Goal: Task Accomplishment & Management: Use online tool/utility

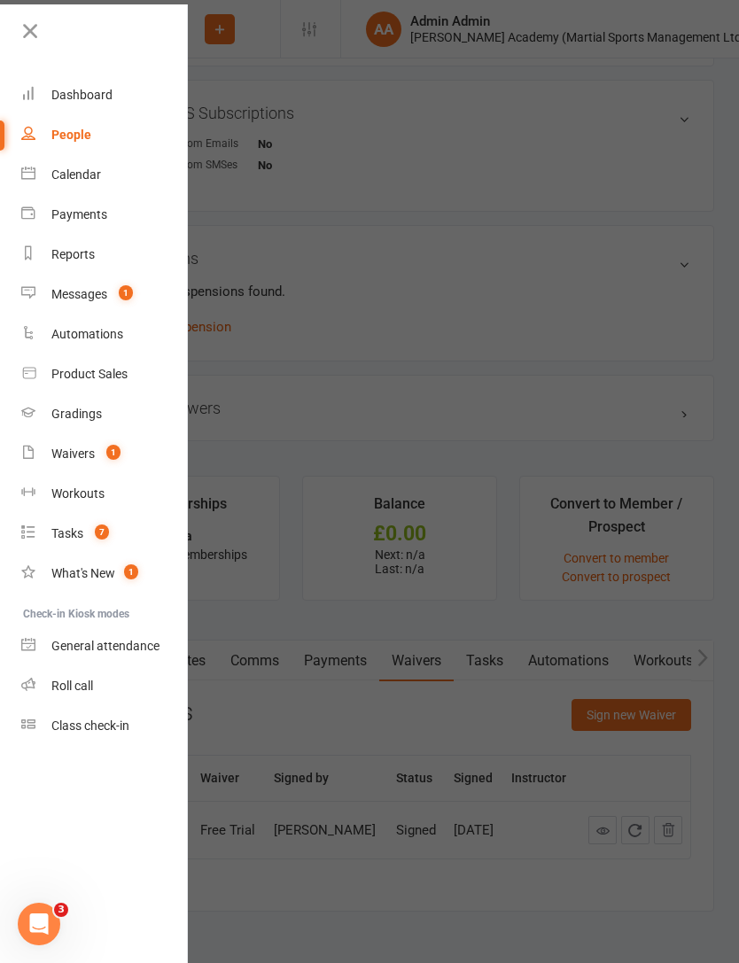
click at [38, 86] on link "Dashboard" at bounding box center [104, 95] width 167 height 40
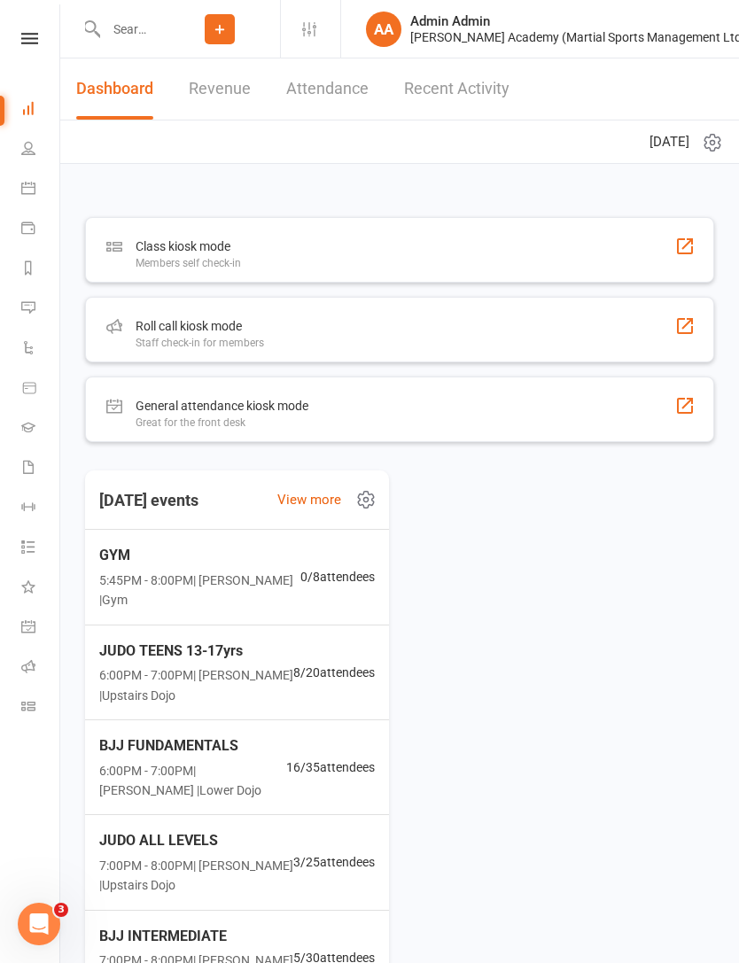
click at [136, 252] on div "Class kiosk mode" at bounding box center [188, 246] width 105 height 21
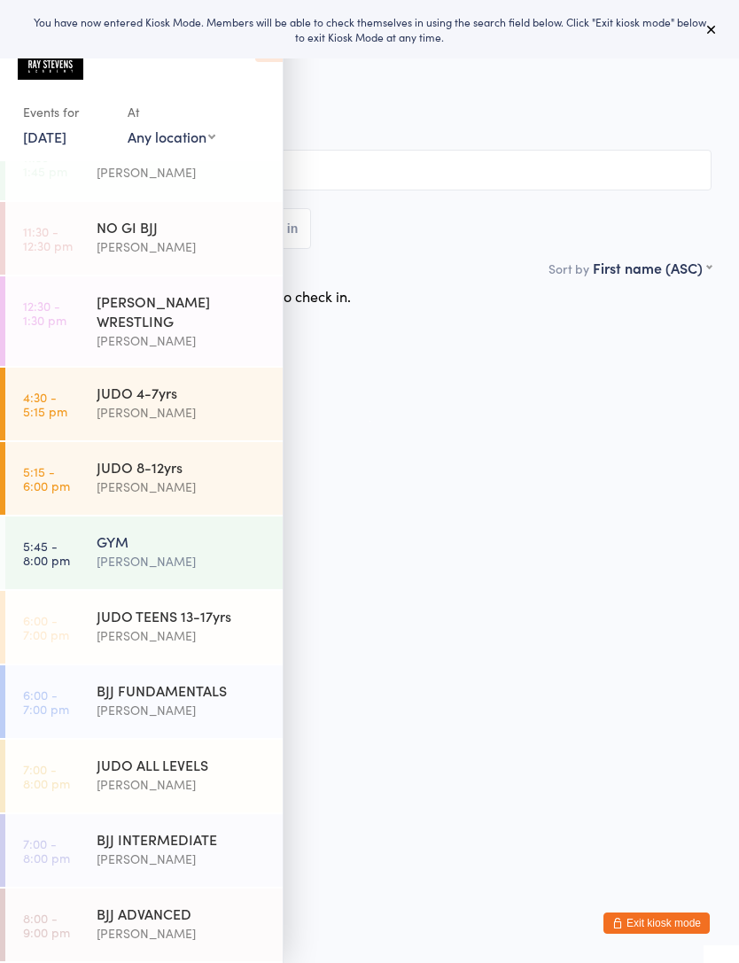
scroll to position [37, 0]
click at [203, 635] on div "Edward Semple" at bounding box center [182, 635] width 171 height 20
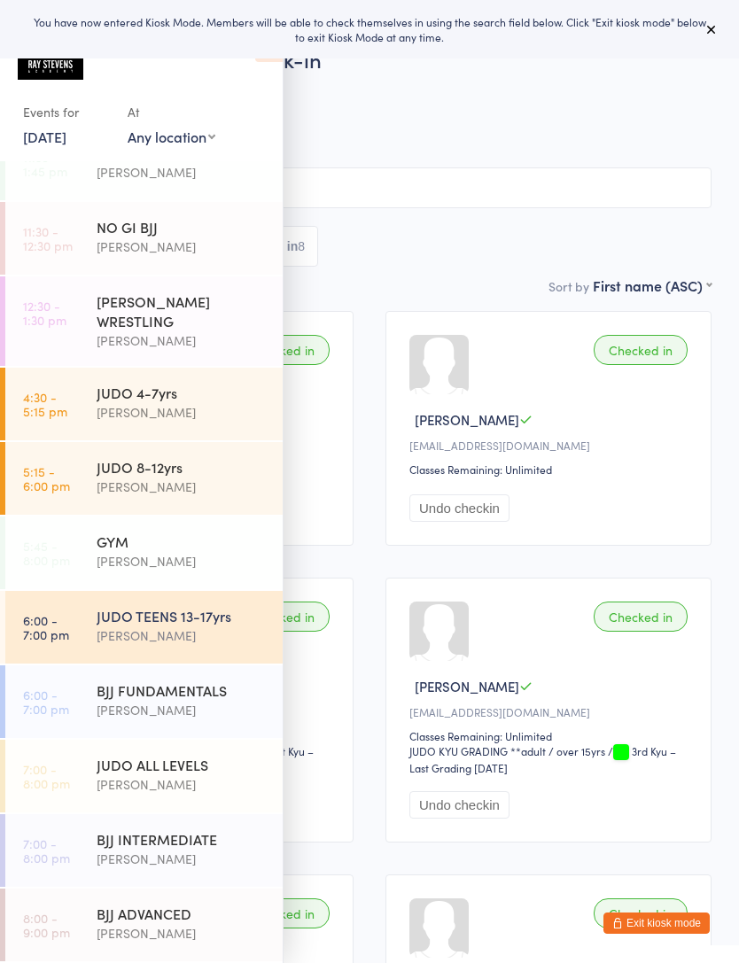
click at [708, 37] on button at bounding box center [711, 29] width 21 height 21
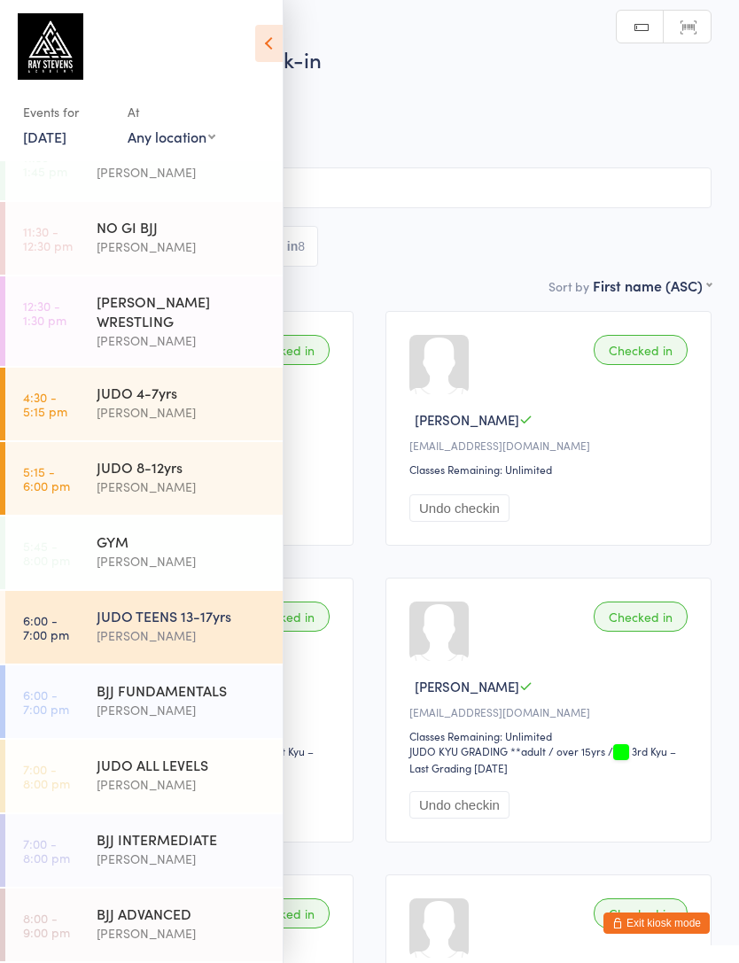
click at [263, 48] on icon at bounding box center [268, 43] width 27 height 37
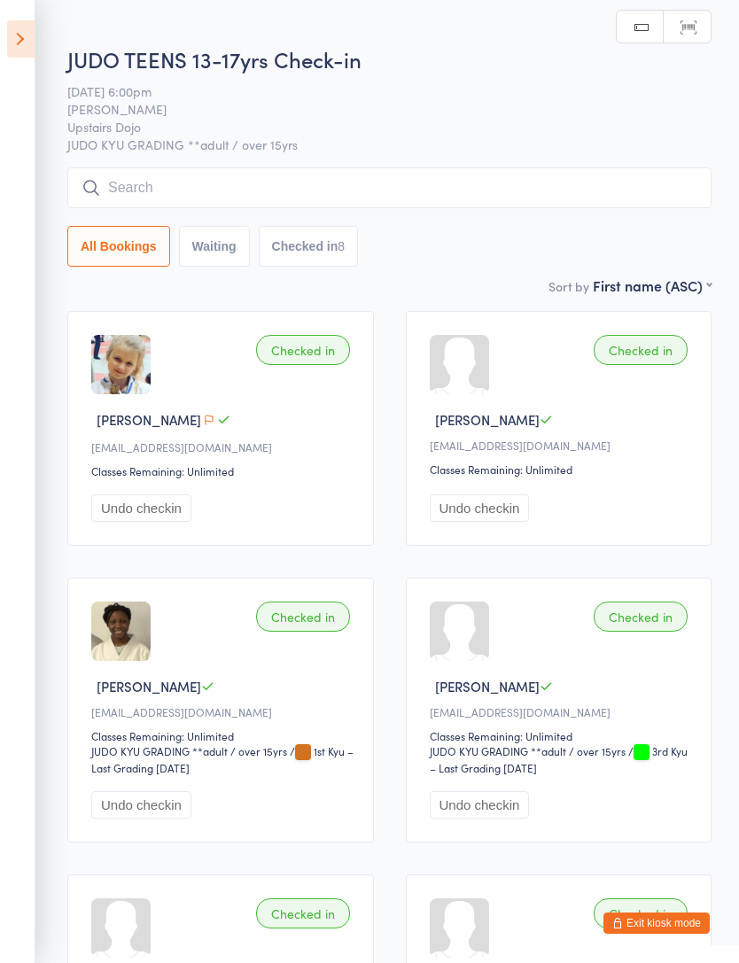
click at [603, 207] on input "search" at bounding box center [389, 187] width 644 height 41
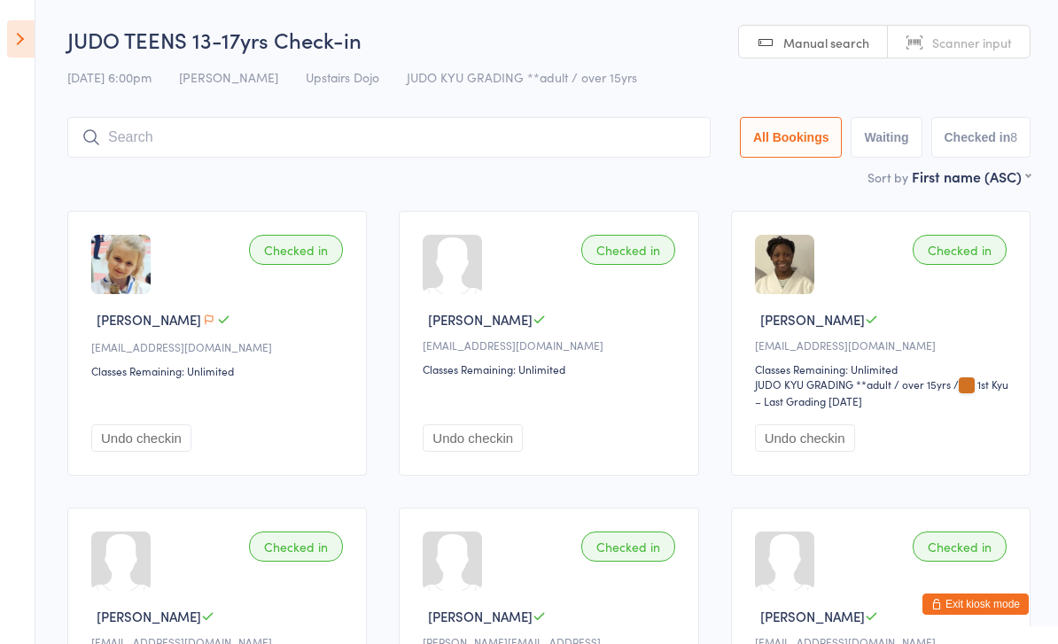
click at [372, 141] on input "search" at bounding box center [388, 137] width 643 height 41
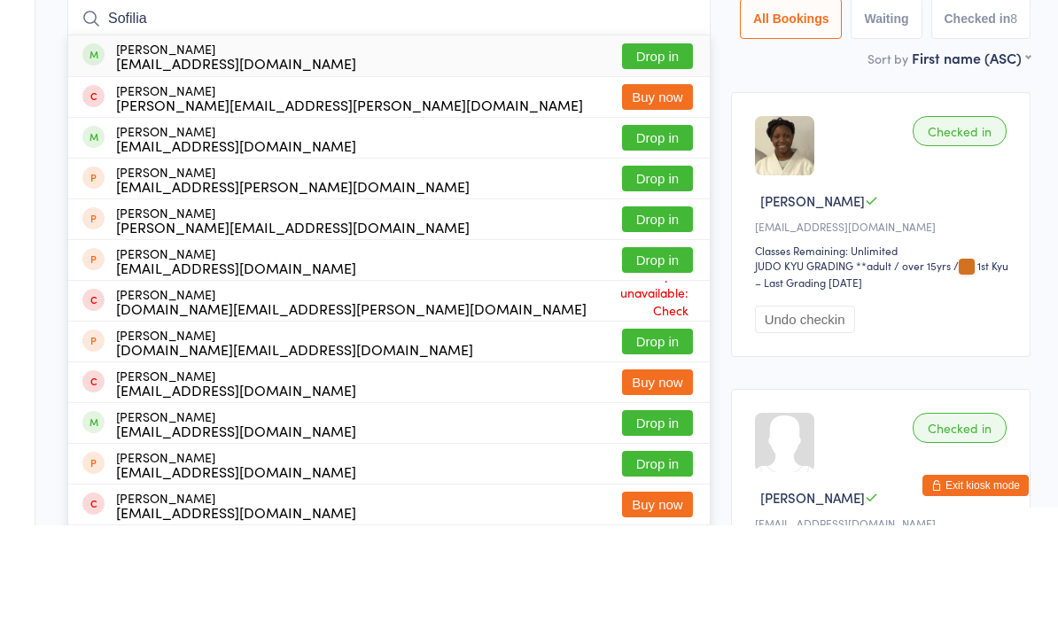
type input "Sofilia"
click at [657, 162] on button "Drop in" at bounding box center [657, 175] width 71 height 26
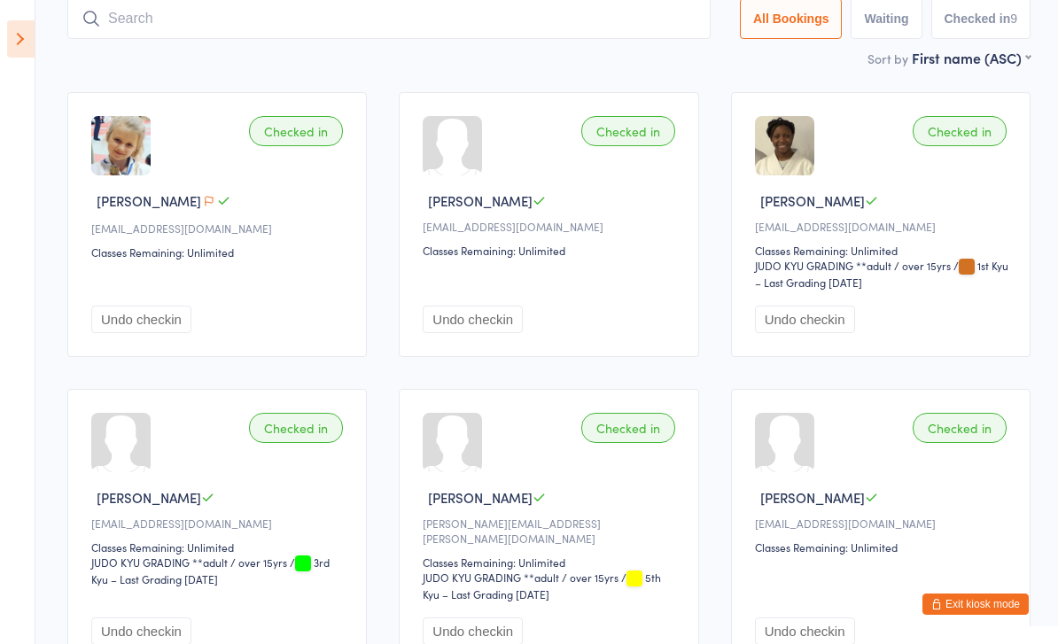
click at [254, 38] on input "search" at bounding box center [388, 18] width 643 height 41
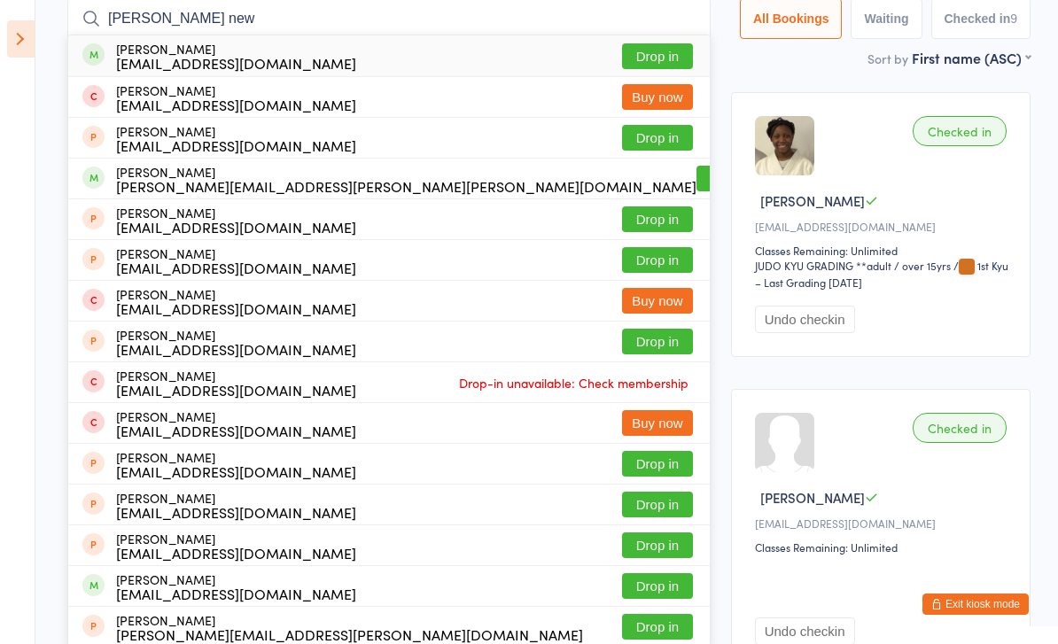
type input "Jake new"
click at [654, 62] on button "Drop in" at bounding box center [657, 56] width 71 height 26
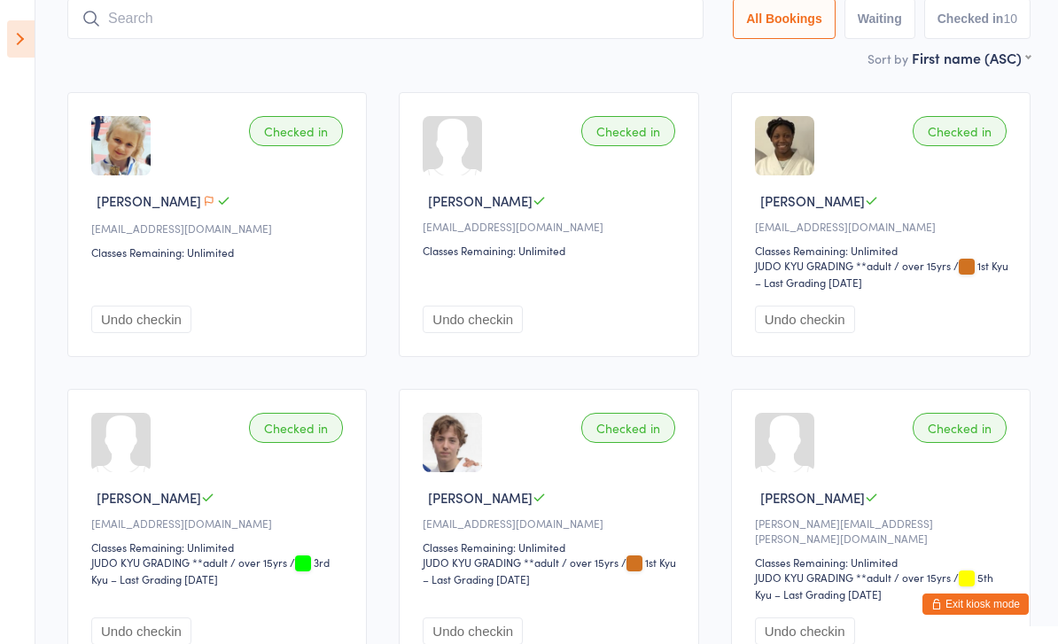
click at [360, 143] on div "Checked in Ava Watkins sidwatkins@hotmail.co.uk Classes Remaining: Unlimited Un…" at bounding box center [216, 224] width 299 height 265
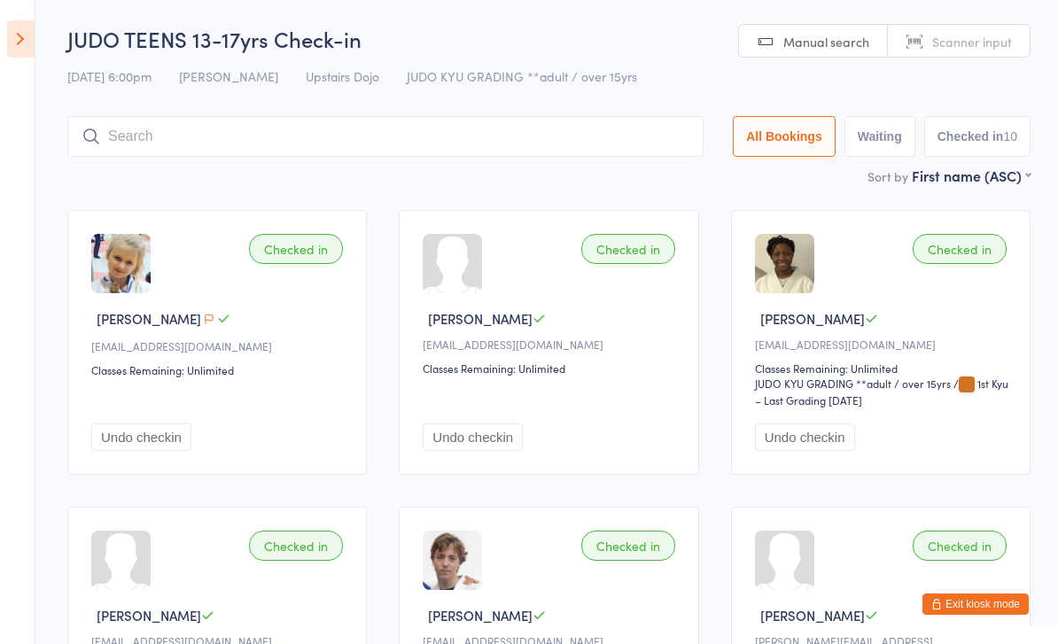
scroll to position [0, 0]
click at [19, 28] on icon at bounding box center [20, 38] width 27 height 37
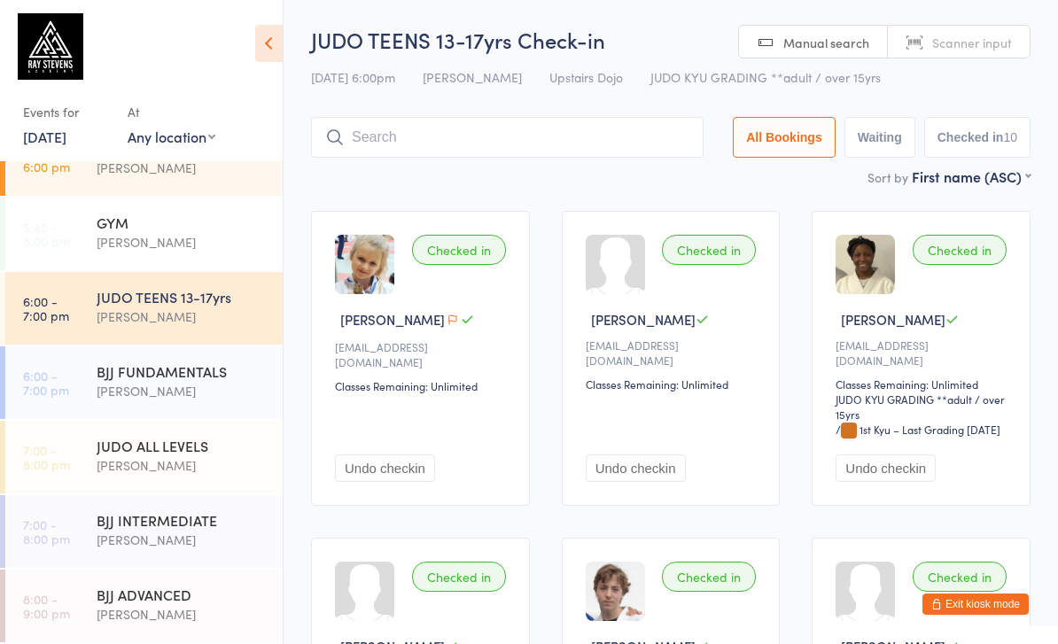
scroll to position [356, 0]
click at [236, 381] on div "BJJ FUNDAMENTALS" at bounding box center [182, 370] width 171 height 19
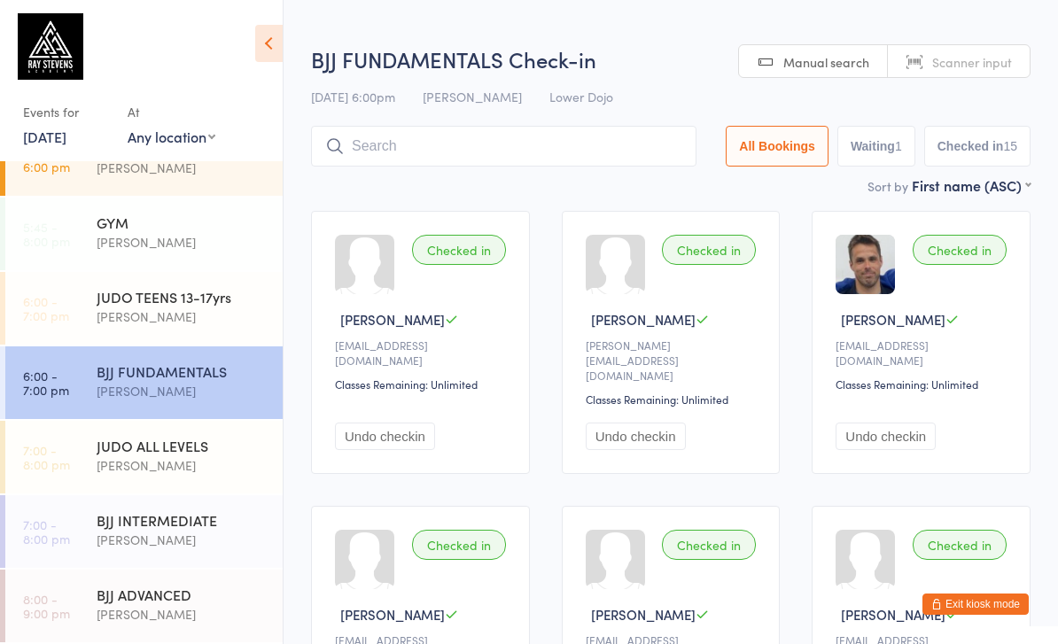
click at [632, 155] on input "search" at bounding box center [503, 146] width 385 height 41
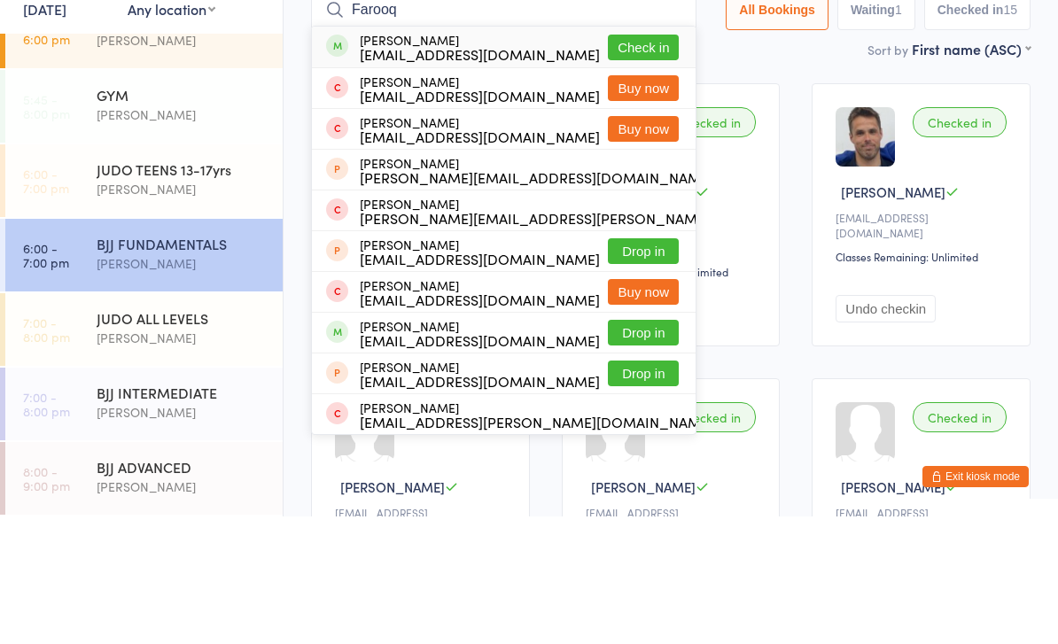
type input "Farooq"
click at [639, 162] on button "Check in" at bounding box center [643, 175] width 71 height 26
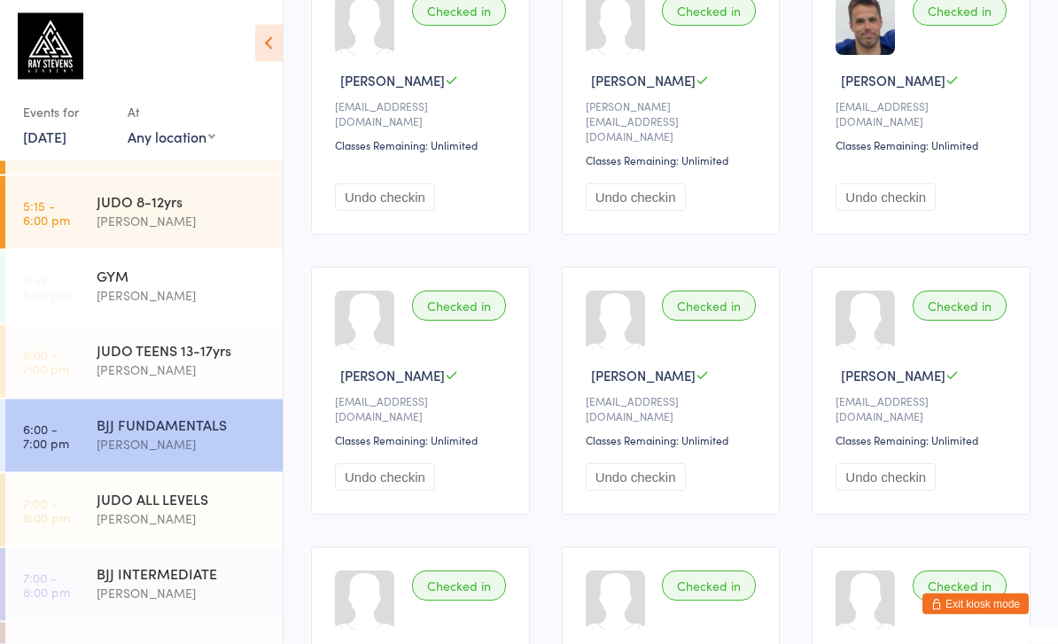
scroll to position [235, 0]
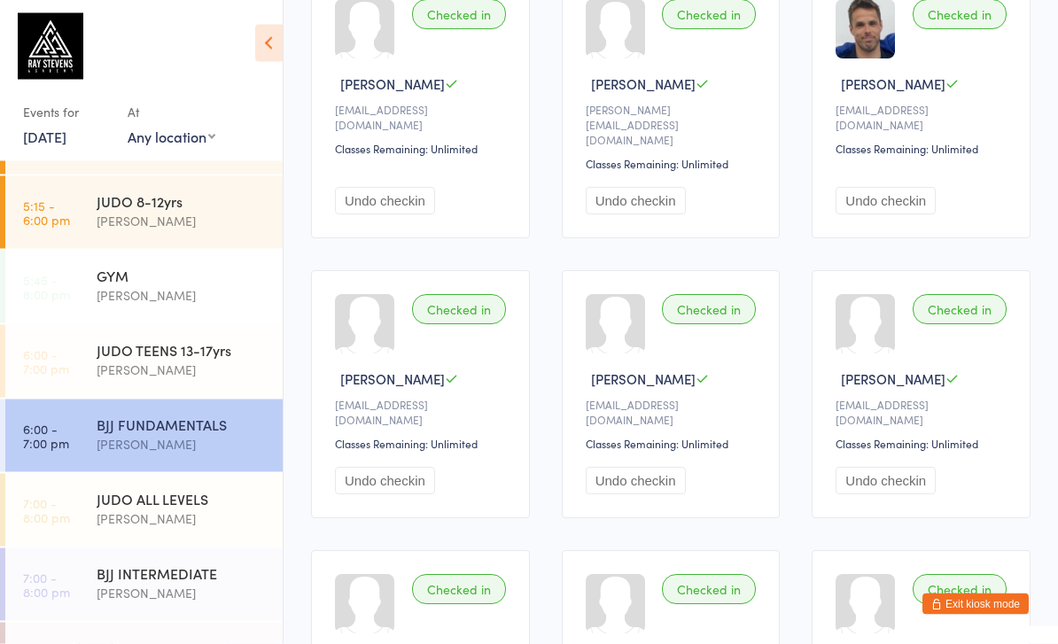
click at [210, 380] on div "Edward Semple" at bounding box center [182, 370] width 171 height 20
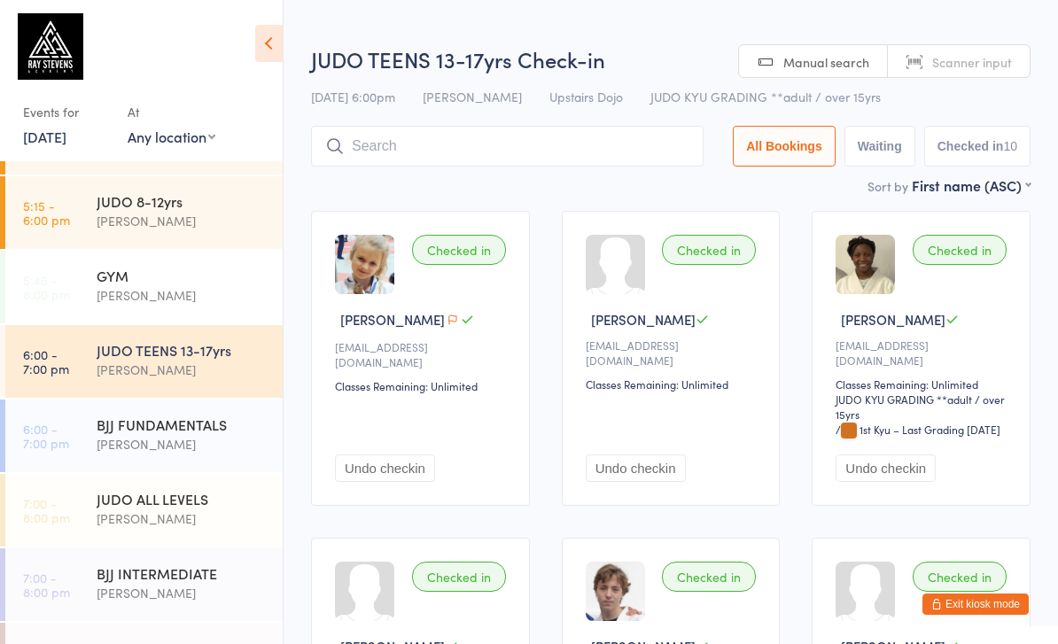
click at [611, 161] on input "search" at bounding box center [507, 146] width 392 height 41
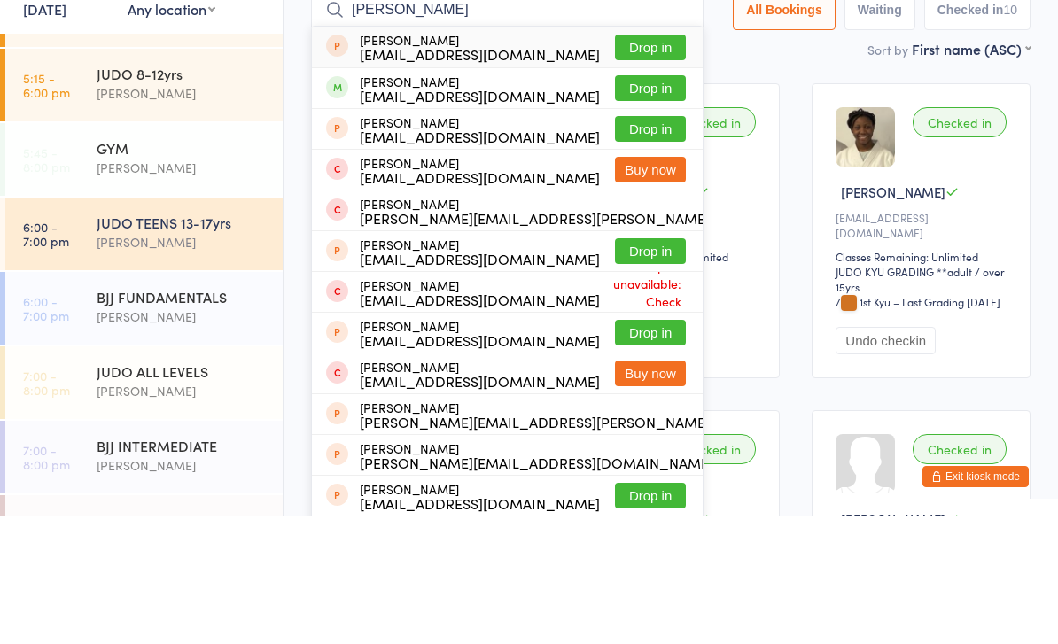
type input "Jonah chan"
click at [652, 203] on button "Drop in" at bounding box center [650, 216] width 71 height 26
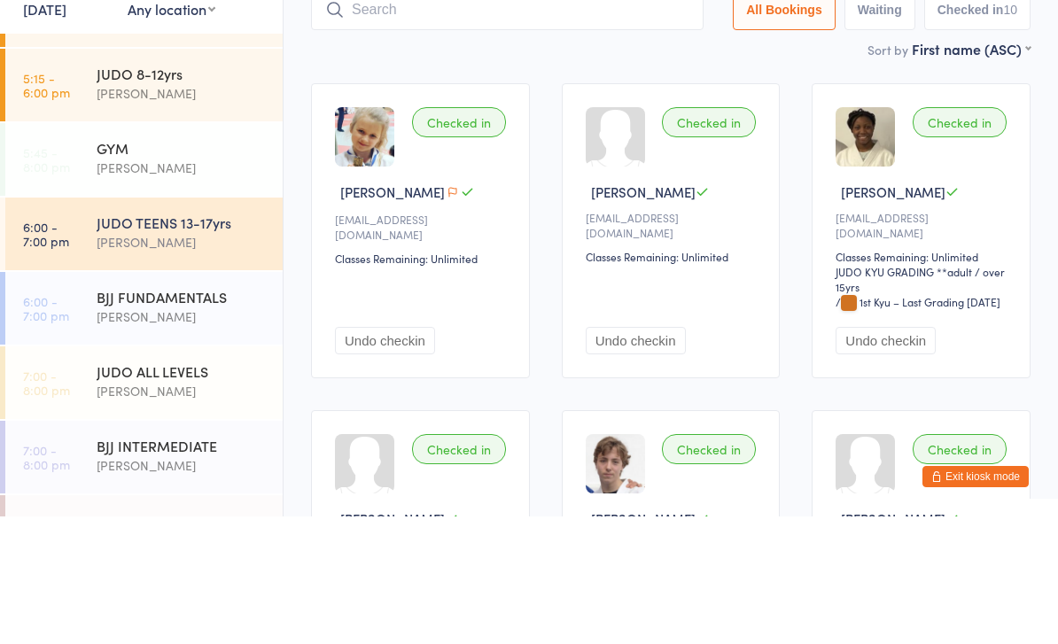
scroll to position [128, 0]
